Goal: Navigation & Orientation: Understand site structure

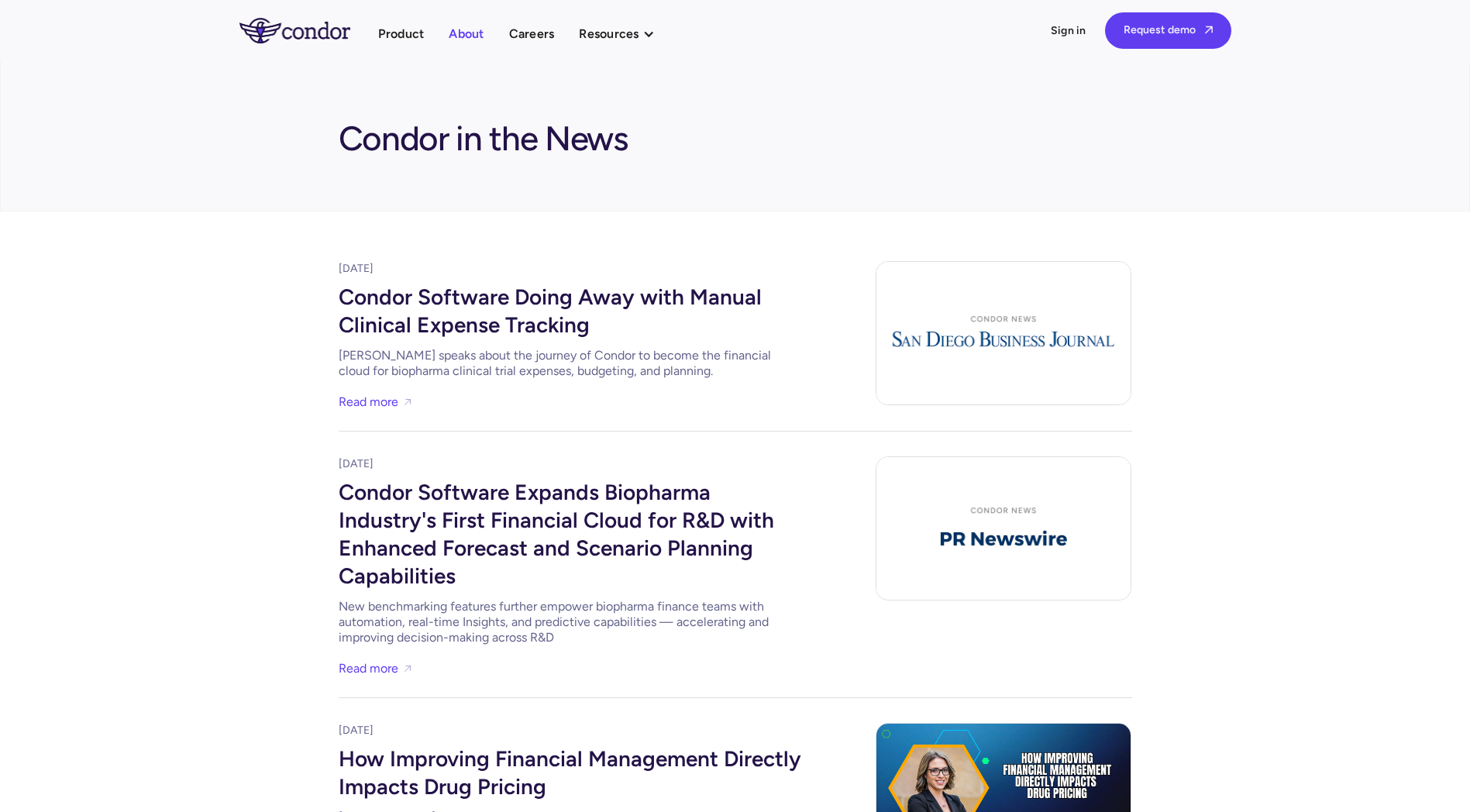
click at [458, 33] on link "About" at bounding box center [466, 33] width 34 height 21
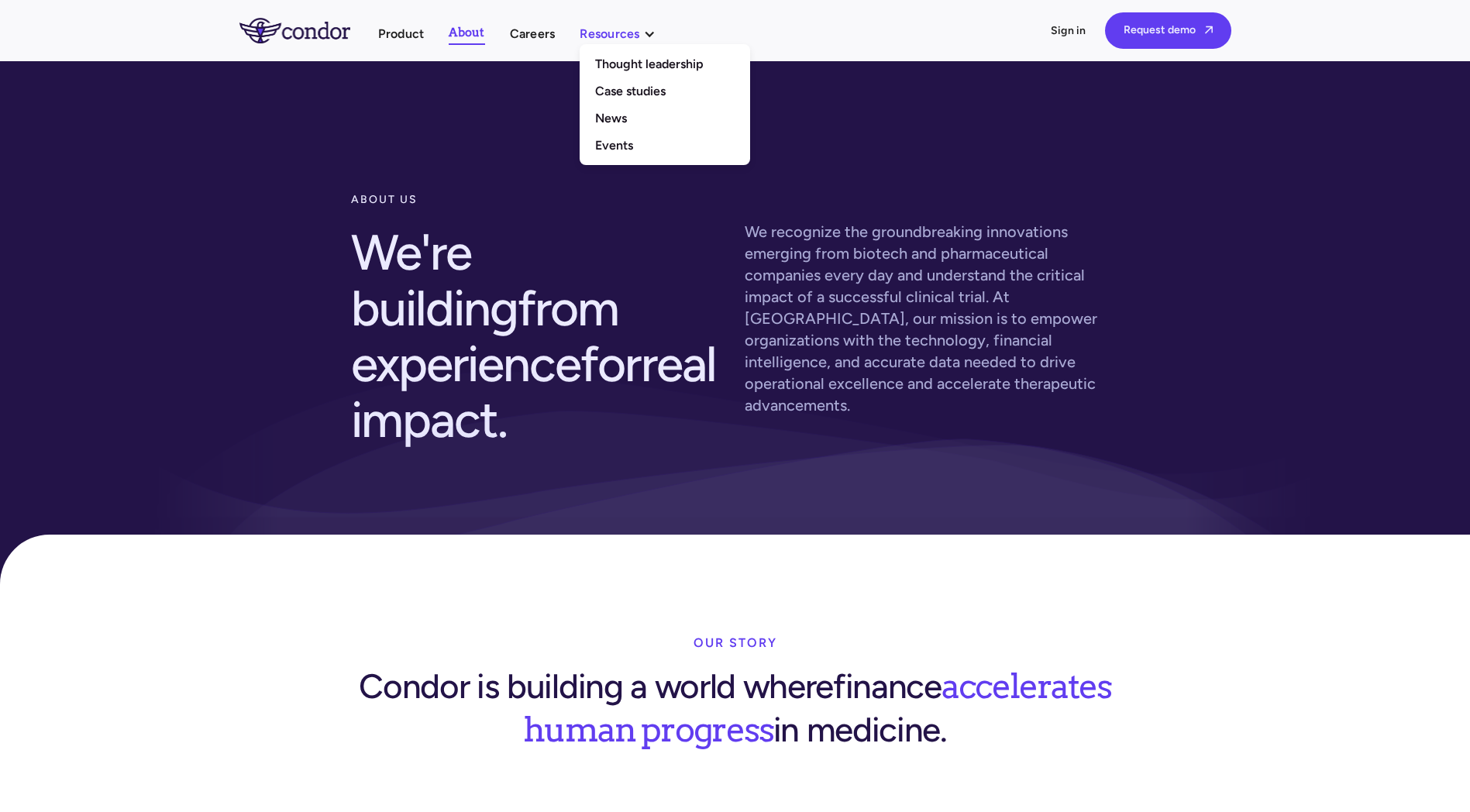
click at [613, 40] on div "Resources" at bounding box center [610, 33] width 60 height 21
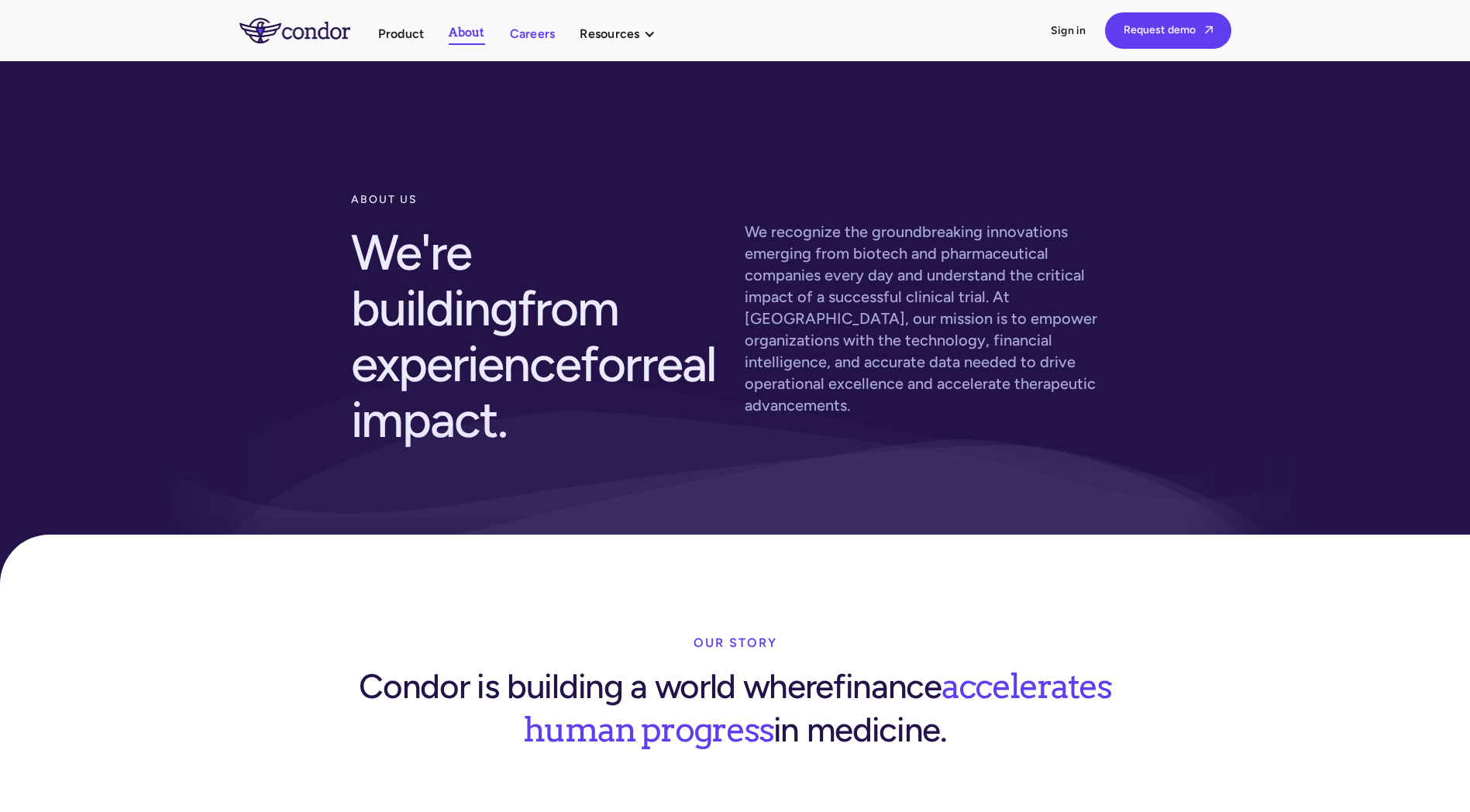
click at [533, 34] on link "Careers" at bounding box center [533, 33] width 45 height 21
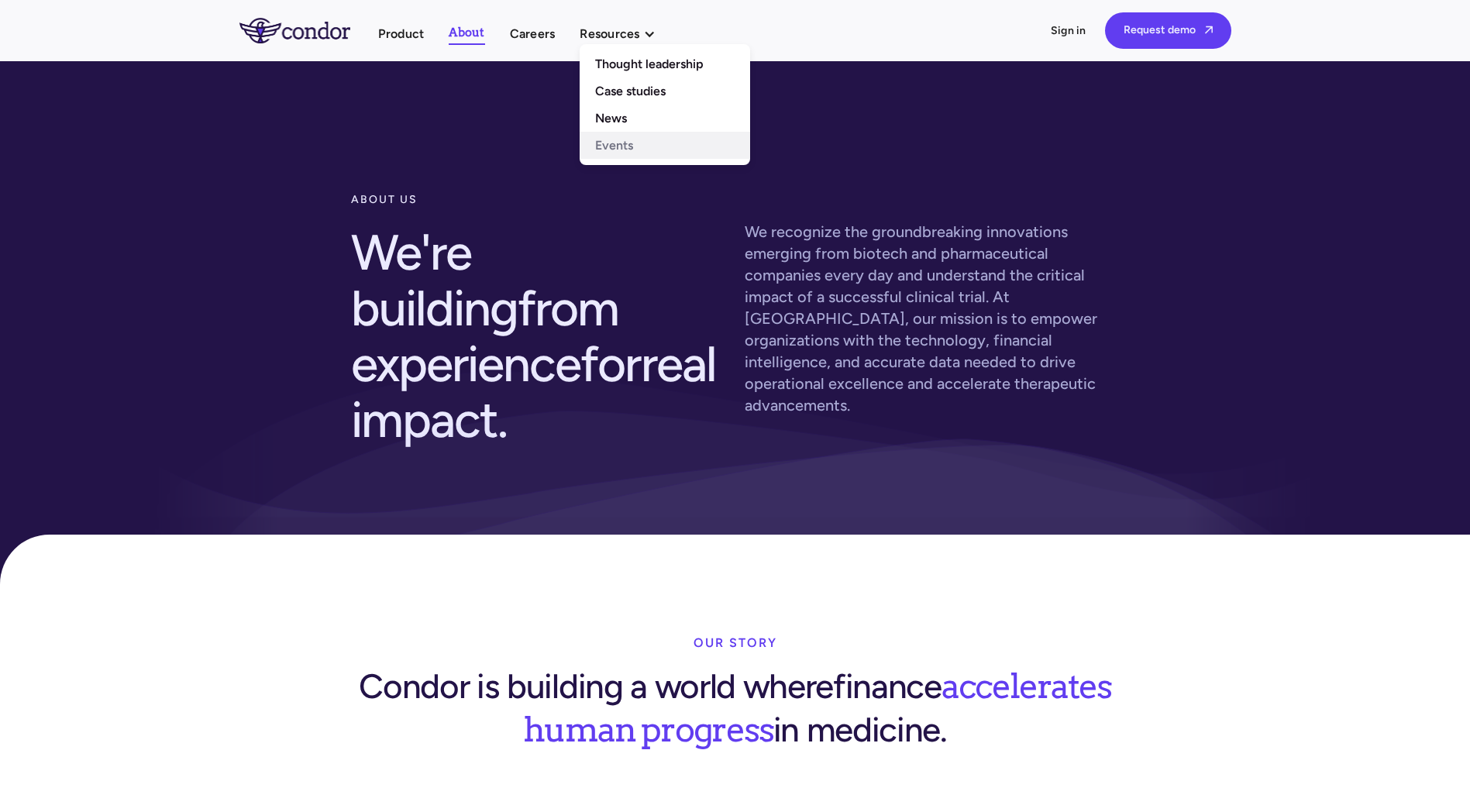
click at [623, 149] on link "Events" at bounding box center [665, 145] width 170 height 27
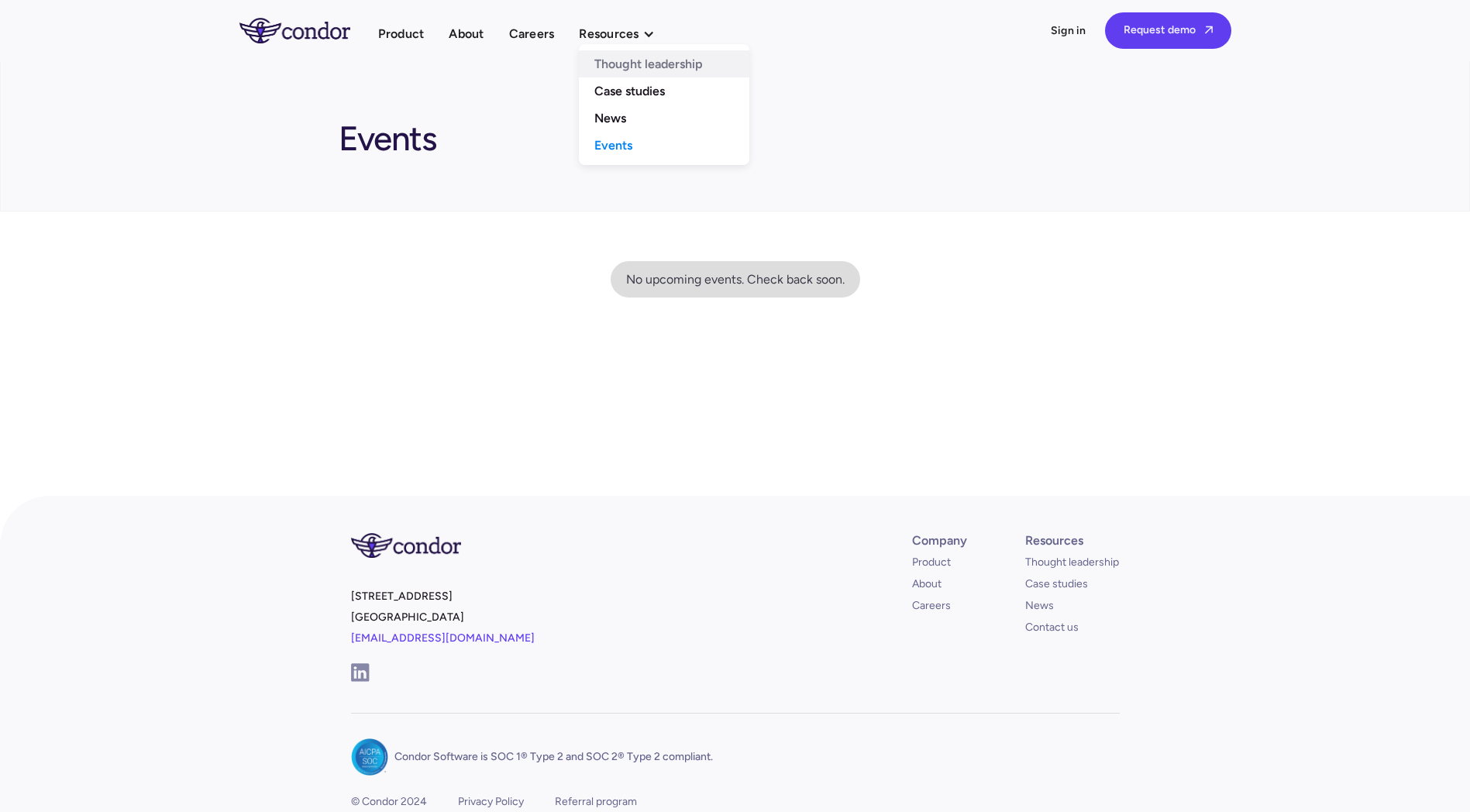
click at [636, 69] on link "Thought leadership" at bounding box center [664, 64] width 170 height 27
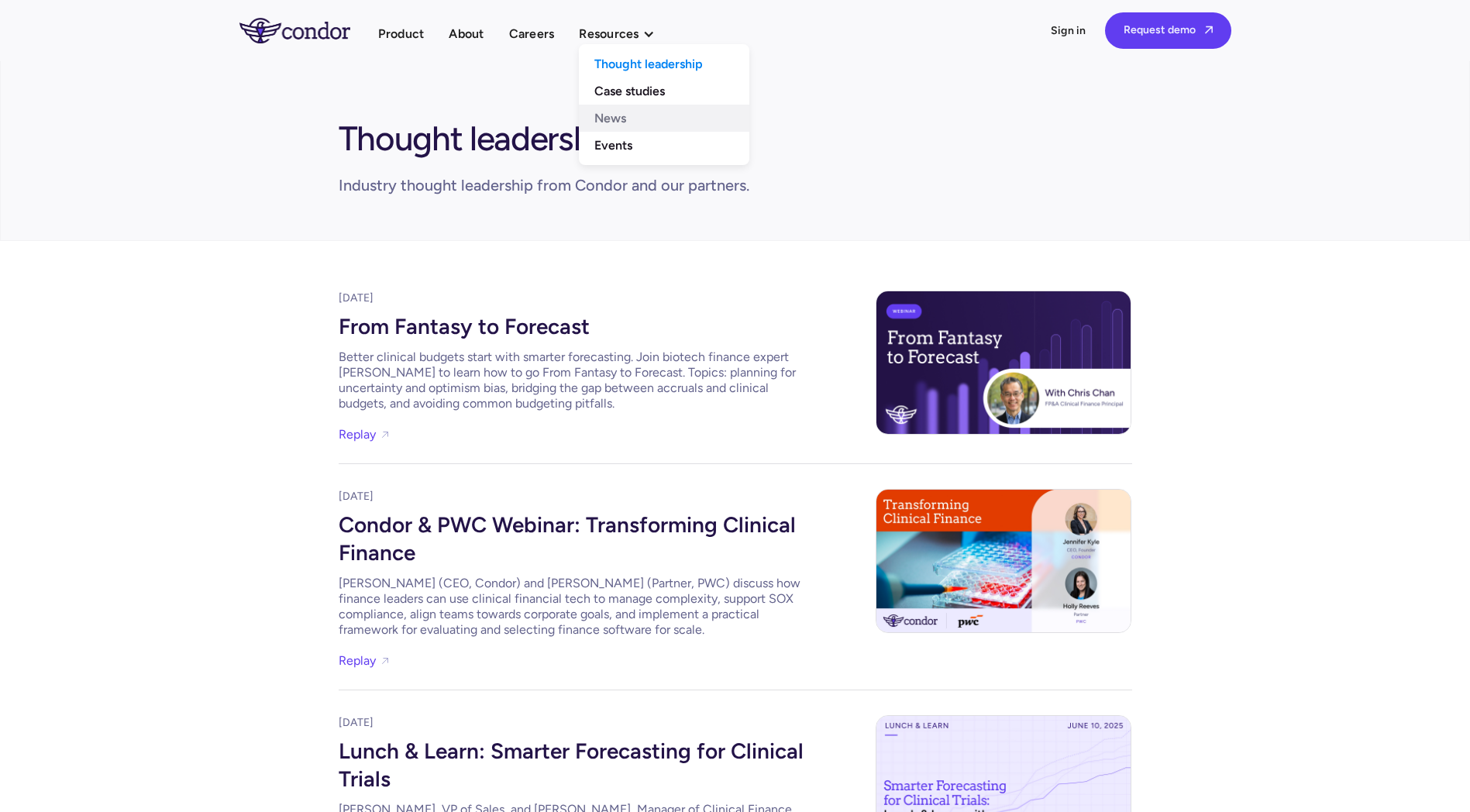
click at [621, 106] on link "News" at bounding box center [664, 118] width 170 height 27
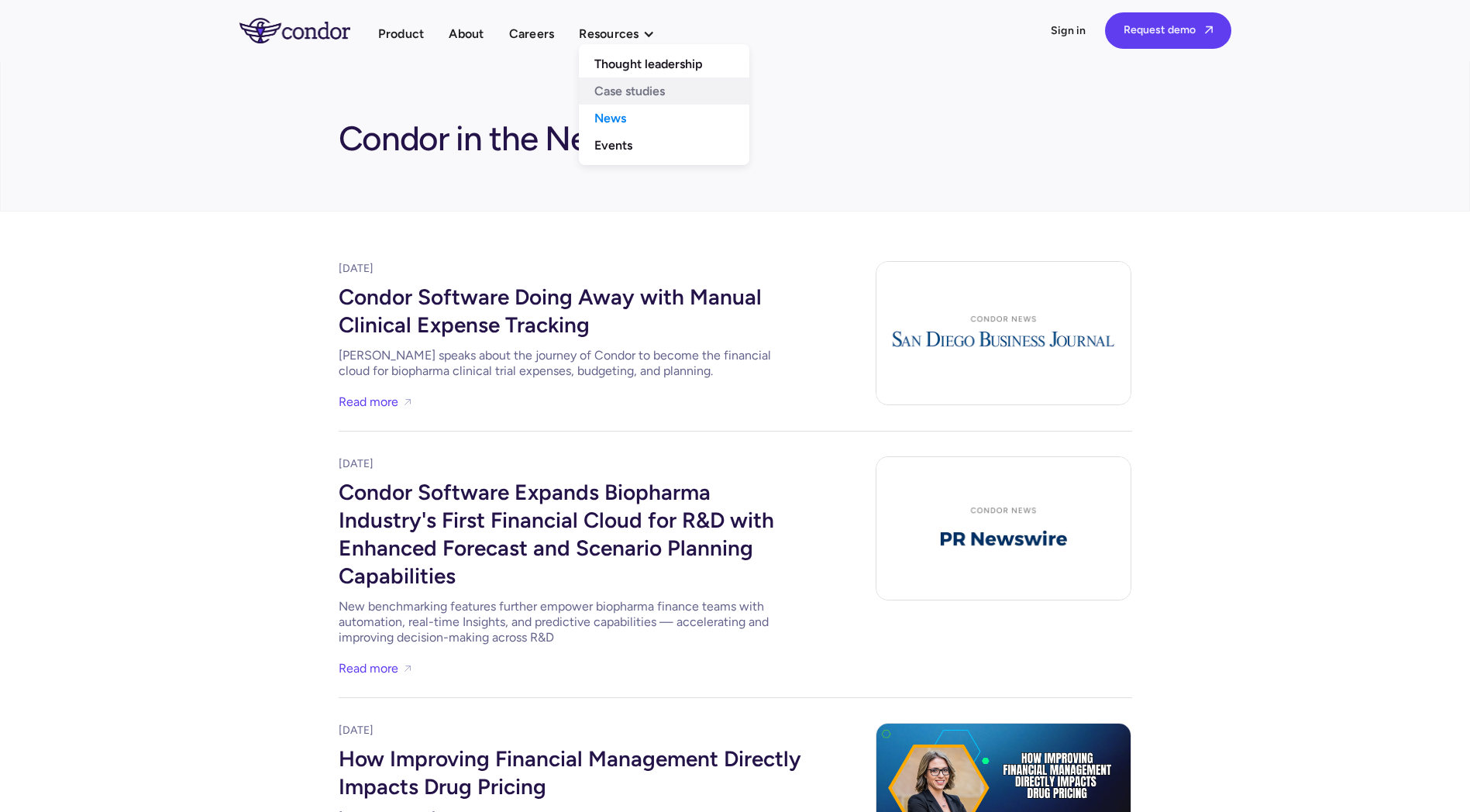
click at [625, 84] on link "Case studies" at bounding box center [664, 91] width 170 height 27
